Goal: Task Accomplishment & Management: Complete application form

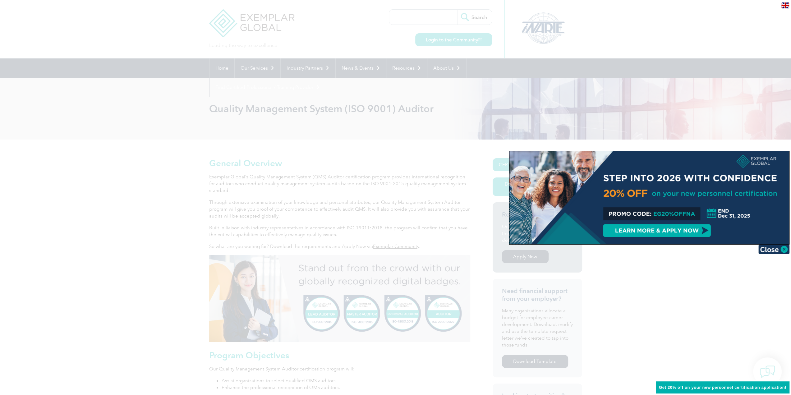
click at [784, 250] on img at bounding box center [773, 249] width 31 height 9
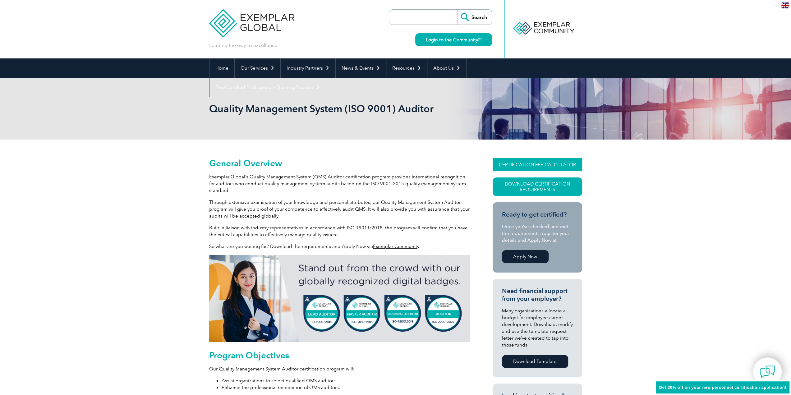
click at [525, 164] on link "CERTIFICATION FEE CALCULATOR" at bounding box center [537, 164] width 89 height 13
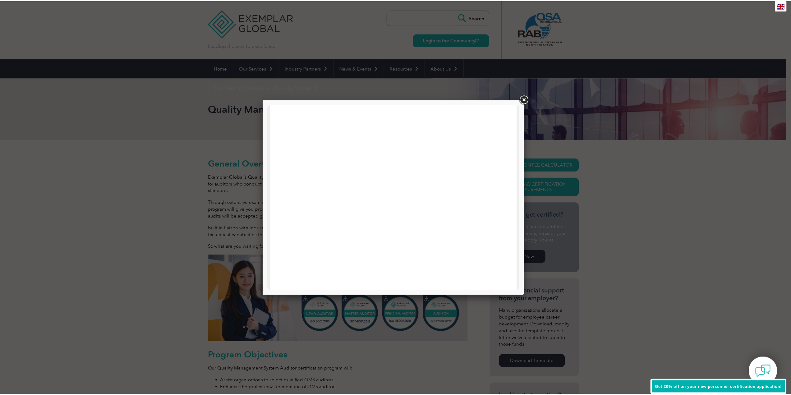
scroll to position [141, 0]
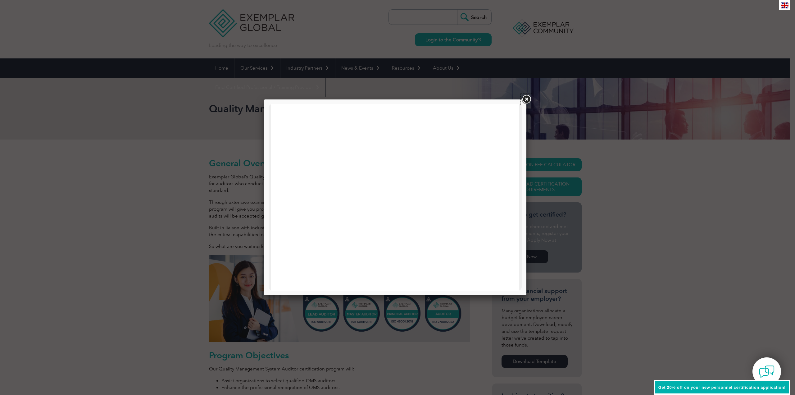
click at [528, 99] on link at bounding box center [526, 99] width 11 height 11
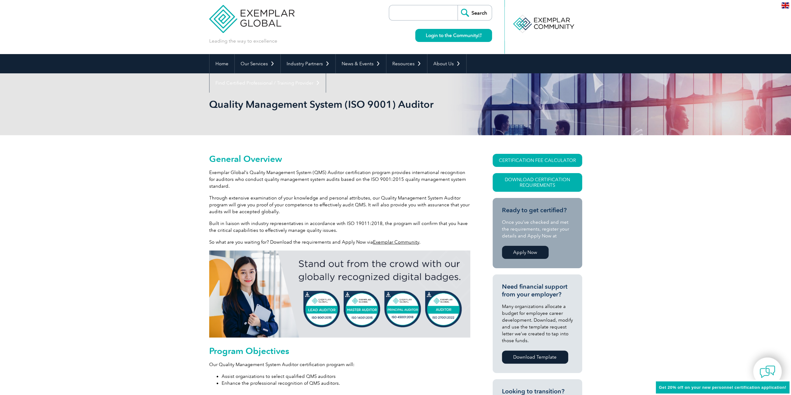
scroll to position [52, 0]
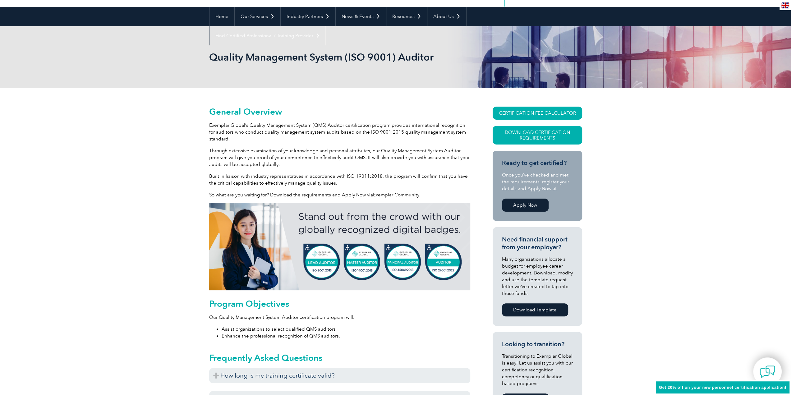
click at [533, 282] on p "Many organizations allocate a budget for employee career development. Download,…" at bounding box center [537, 276] width 71 height 41
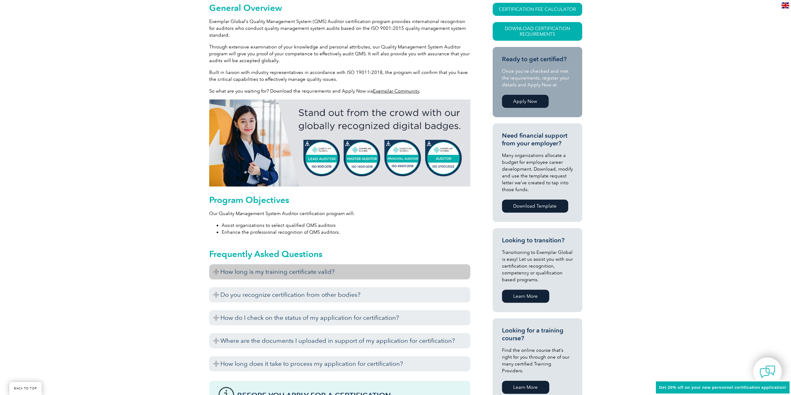
click at [338, 272] on h3 "How long is my training certificate valid?" at bounding box center [339, 271] width 261 height 15
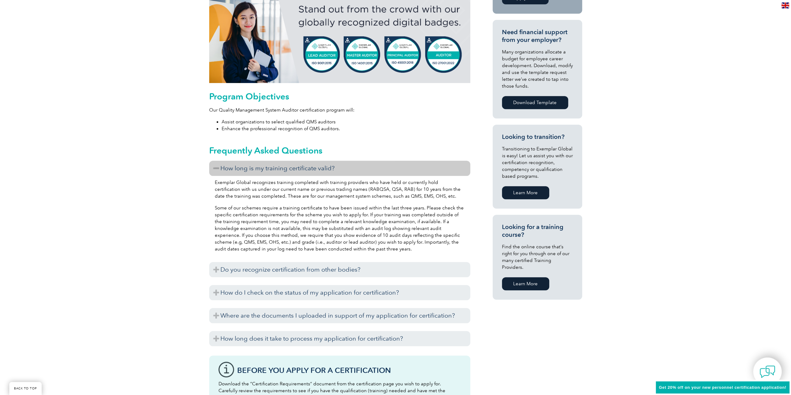
scroll to position [311, 0]
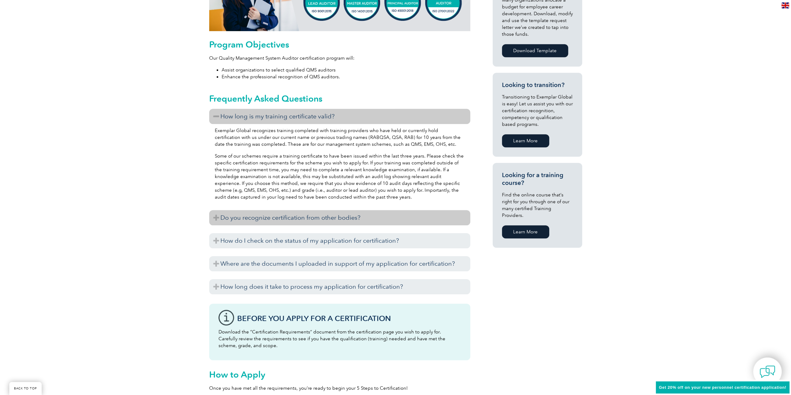
click at [290, 218] on h3 "Do you recognize certification from other bodies?" at bounding box center [339, 217] width 261 height 15
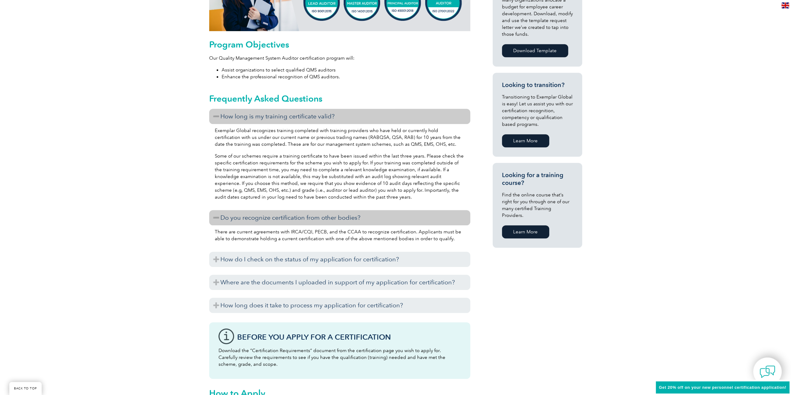
scroll to position [362, 0]
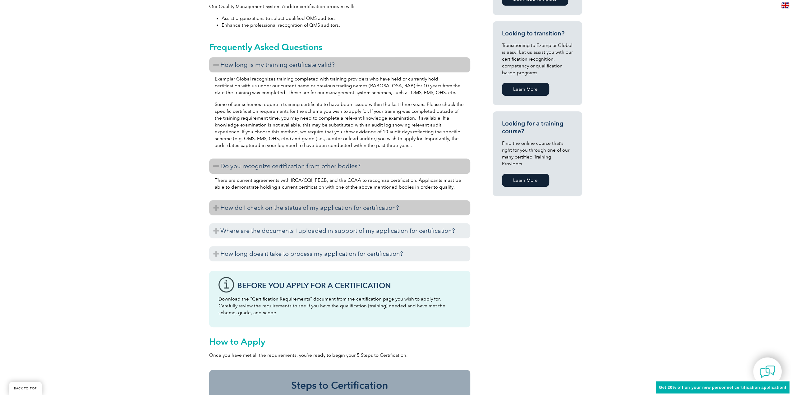
click at [277, 209] on h3 "How do I check on the status of my application for certification?" at bounding box center [339, 207] width 261 height 15
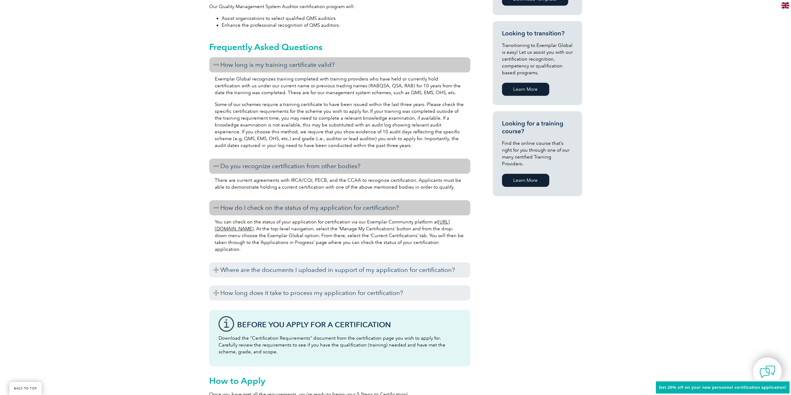
scroll to position [414, 0]
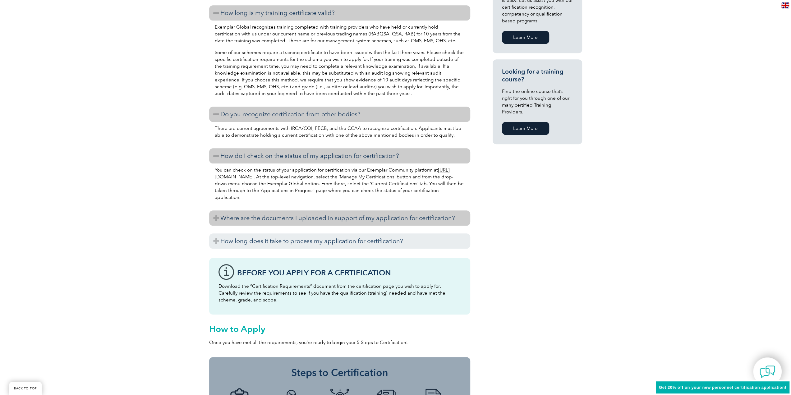
click at [314, 222] on h3 "Where are the documents I uploaded in support of my application for certificati…" at bounding box center [339, 217] width 261 height 15
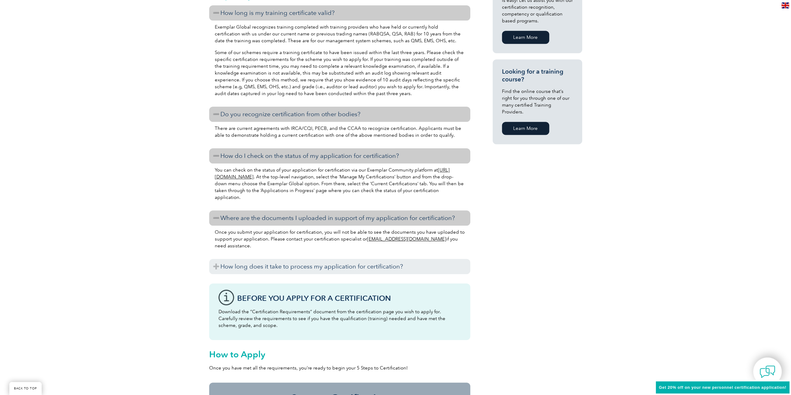
scroll to position [466, 0]
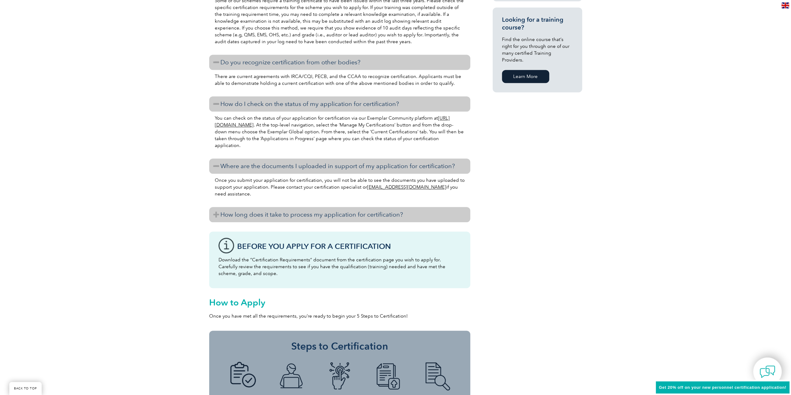
click at [310, 217] on h3 "How long does it take to process my application for certification?" at bounding box center [339, 214] width 261 height 15
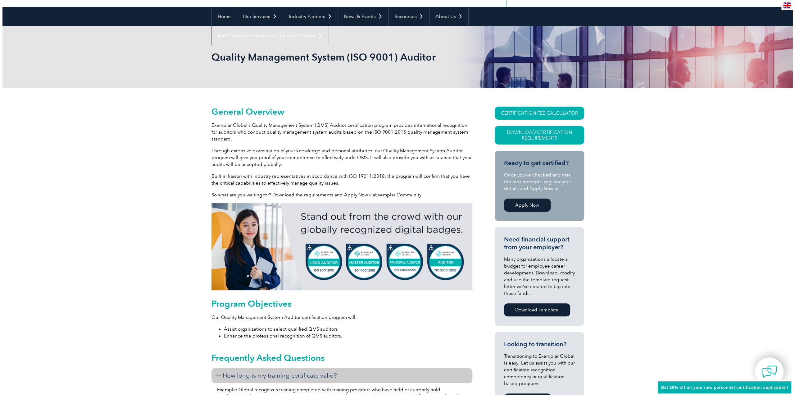
scroll to position [103, 0]
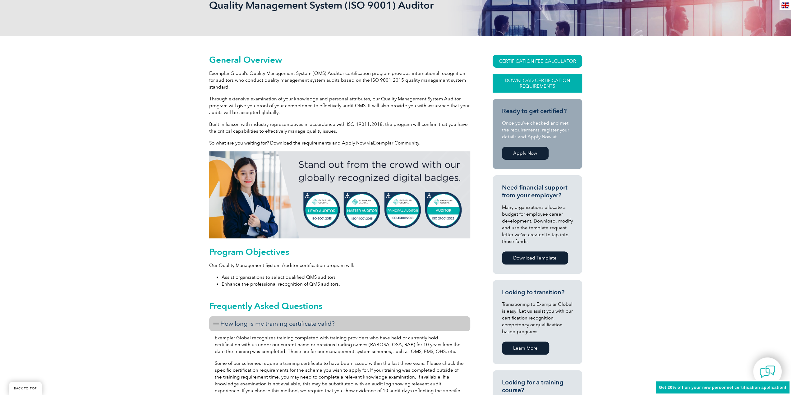
click at [528, 84] on link "Download Certification Requirements" at bounding box center [537, 83] width 89 height 19
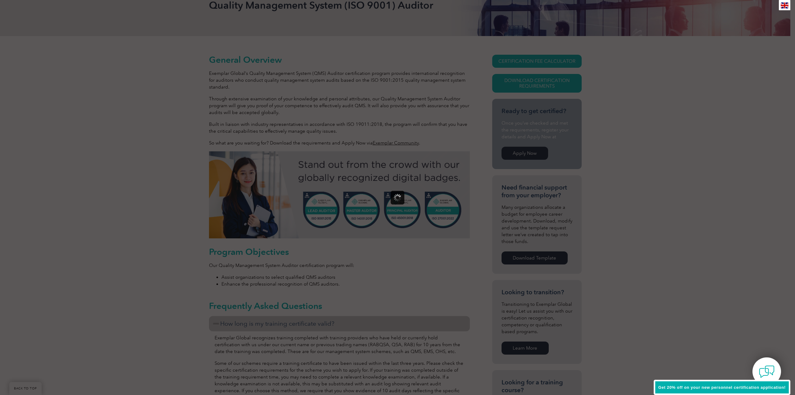
scroll to position [0, 0]
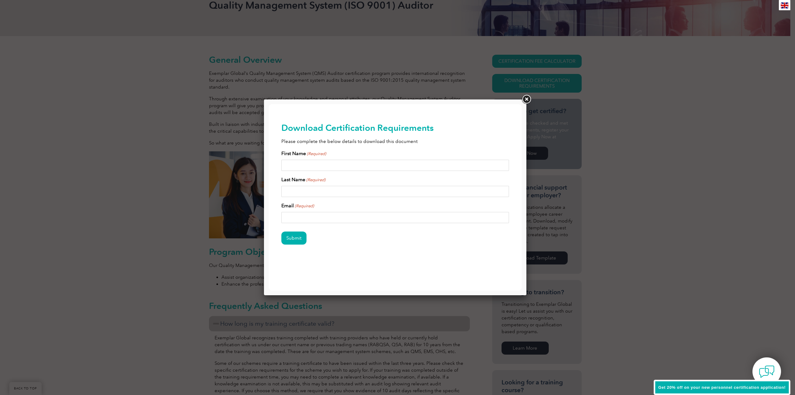
click at [299, 163] on input "First Name (Required)" at bounding box center [396, 165] width 228 height 11
click at [290, 165] on input "[PERSON_NAME]" at bounding box center [396, 165] width 228 height 11
drag, startPoint x: 290, startPoint y: 166, endPoint x: 405, endPoint y: 165, distance: 115.6
click at [405, 165] on input "[PERSON_NAME]" at bounding box center [396, 165] width 228 height 11
type input "[PERSON_NAME]"
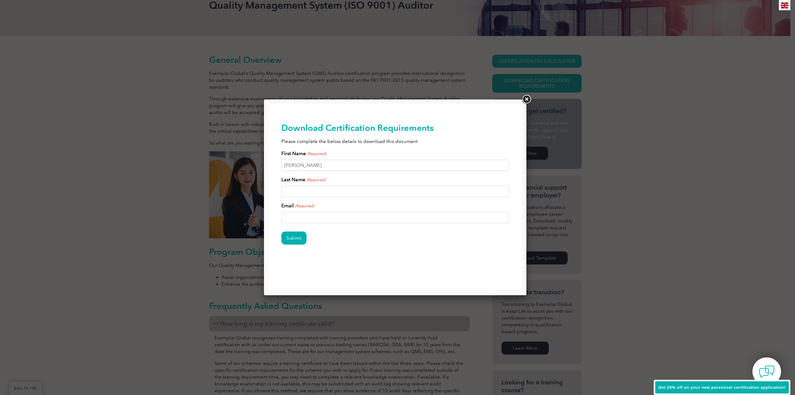
click at [305, 188] on input "Last Name (Required)" at bounding box center [396, 191] width 228 height 11
type input "[PERSON_NAME]"
click at [297, 215] on input "Email (Required)" at bounding box center [396, 217] width 228 height 11
type input "[PERSON_NAME][EMAIL_ADDRESS][PERSON_NAME][DOMAIN_NAME]"
click at [300, 239] on input "Submit" at bounding box center [294, 237] width 25 height 13
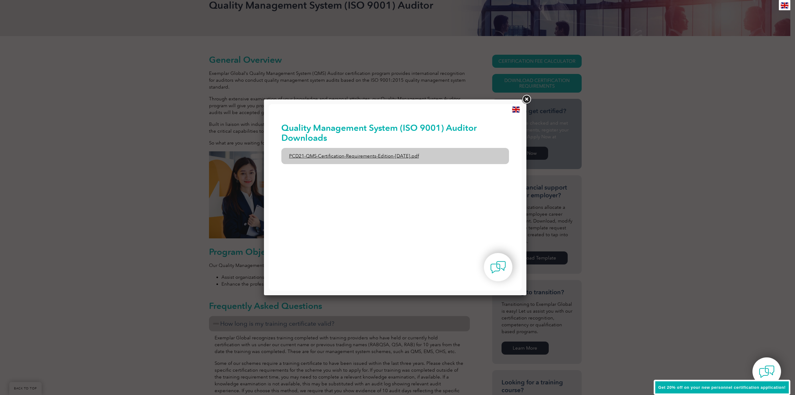
click at [361, 158] on link "PCD21-QMS-Certification-Requirements-Edition-[DATE].pdf" at bounding box center [396, 156] width 228 height 16
click at [525, 100] on link at bounding box center [526, 99] width 11 height 11
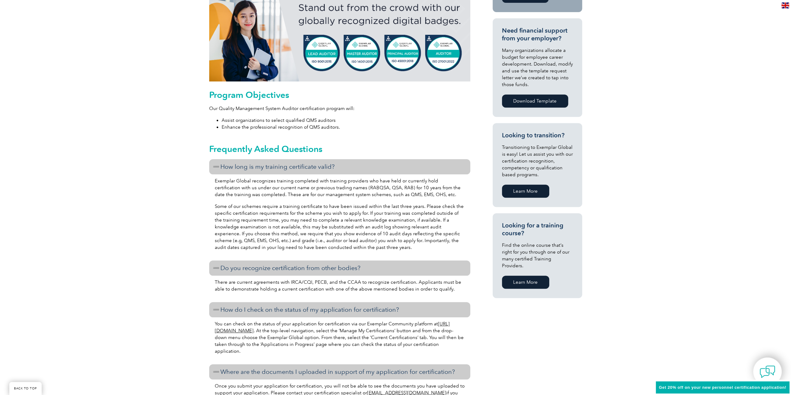
scroll to position [259, 0]
